Goal: Task Accomplishment & Management: Use online tool/utility

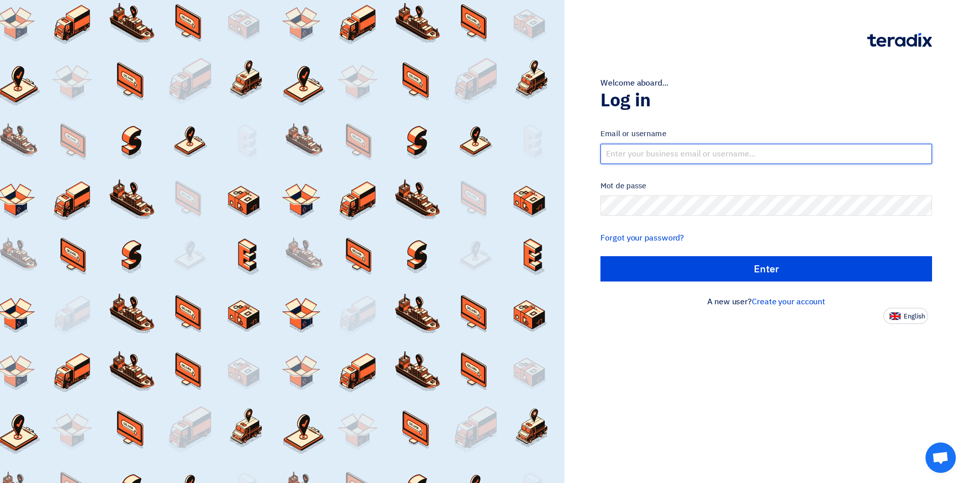
click at [661, 155] on input "text" at bounding box center [767, 154] width 332 height 20
type input "[EMAIL_ADDRESS][DOMAIN_NAME]"
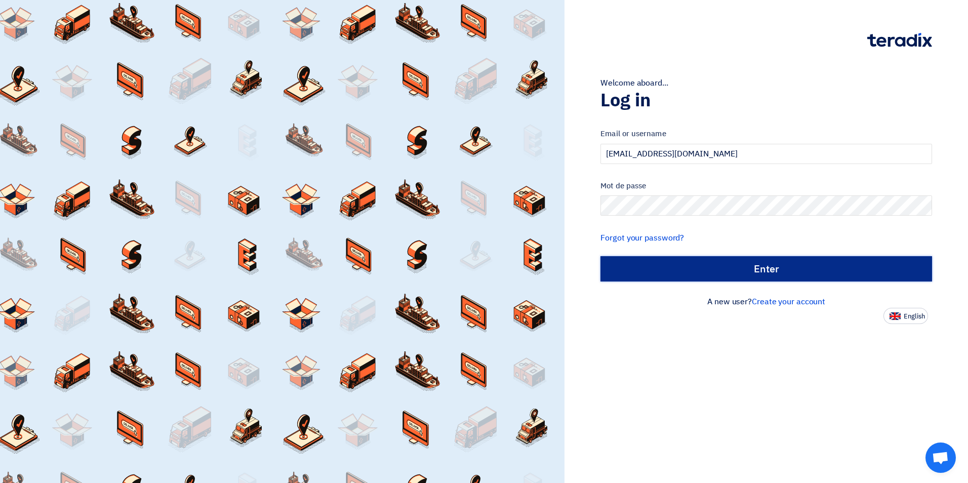
click at [770, 274] on input "الدخول" at bounding box center [767, 268] width 332 height 25
type input "Sign in"
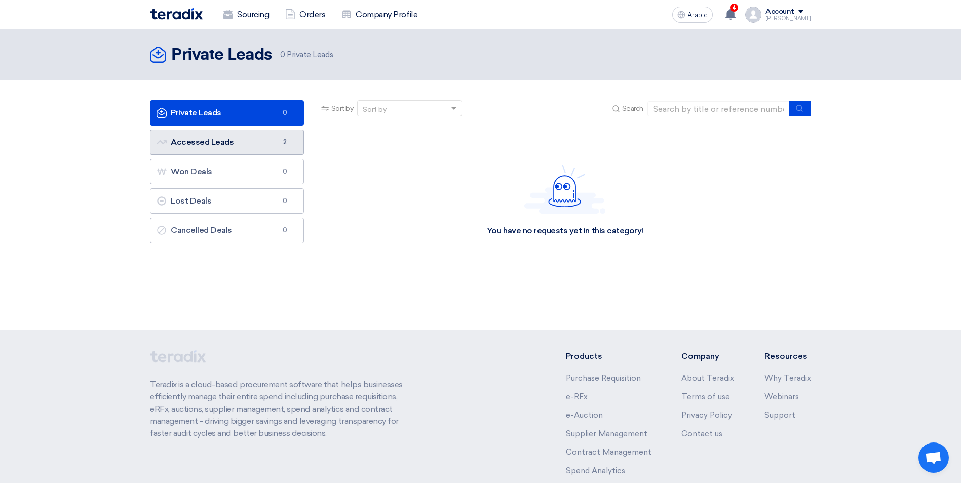
click at [216, 148] on link "Accessed Leads Accessed Leads 2" at bounding box center [227, 142] width 154 height 25
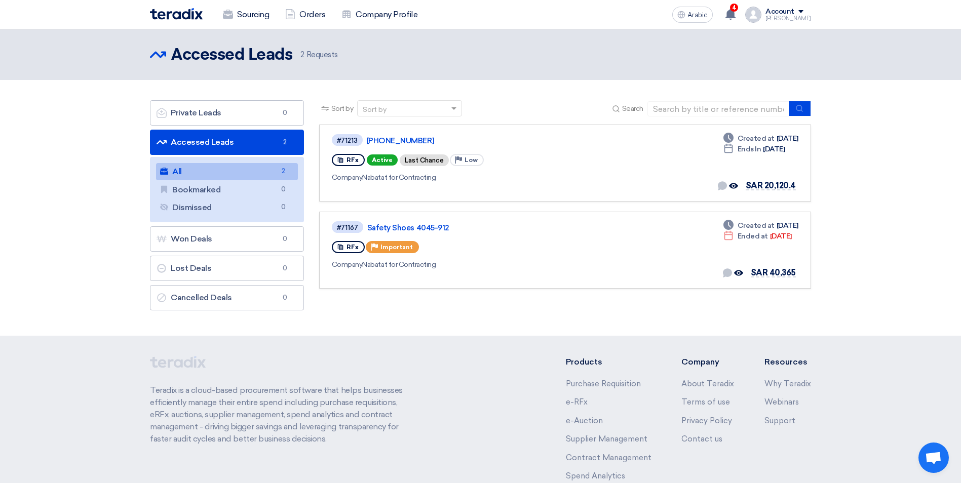
click at [804, 10] on div "Account" at bounding box center [788, 12] width 46 height 9
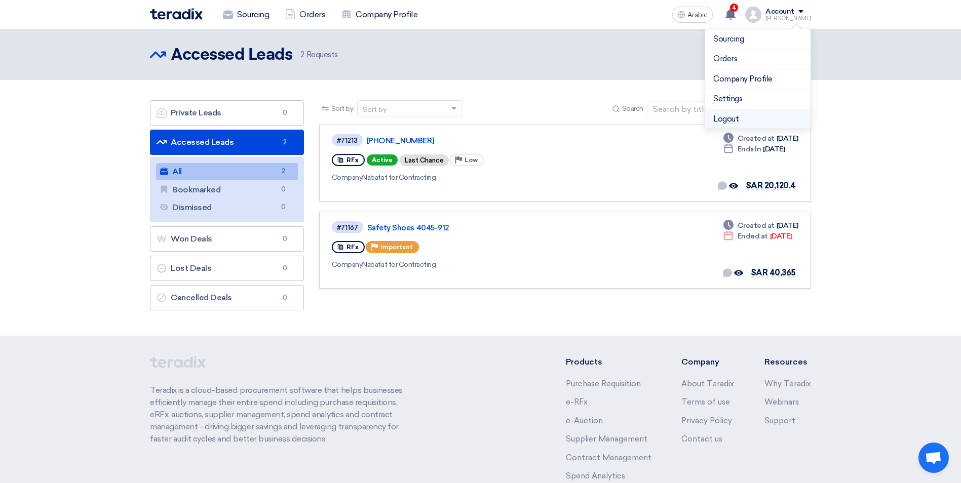
click at [730, 122] on li "Logout" at bounding box center [757, 119] width 105 height 20
